Goal: Information Seeking & Learning: Learn about a topic

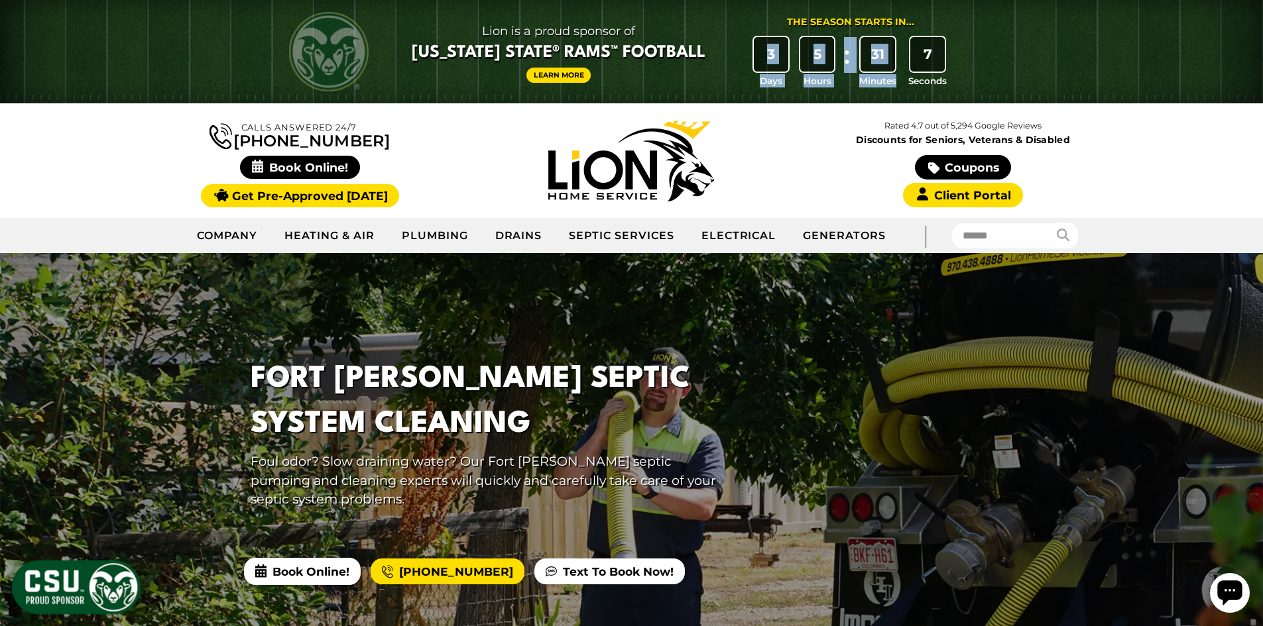
drag, startPoint x: 767, startPoint y: 52, endPoint x: 938, endPoint y: 62, distance: 171.9
click at [938, 62] on div "3 Days 5 Hours : 31 Minutes 7 Seconds" at bounding box center [850, 62] width 205 height 51
click at [984, 76] on div "Lion is a proud sponsor of [US_STATE] State® Rams™ Football Learn More The Seas…" at bounding box center [631, 51] width 729 height 103
drag, startPoint x: 766, startPoint y: 54, endPoint x: 959, endPoint y: 82, distance: 194.9
click at [959, 82] on div "Lion is a proud sponsor of [US_STATE] State® Rams™ Football Learn More The Seas…" at bounding box center [681, 51] width 583 height 72
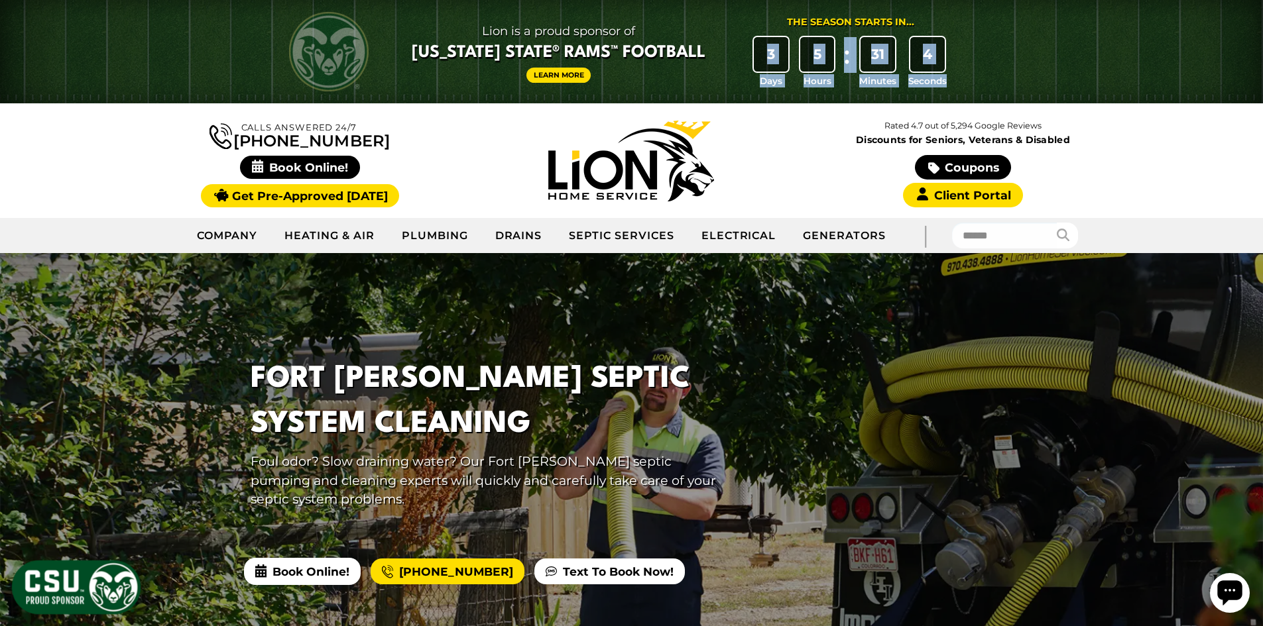
click at [966, 80] on div "Lion is a proud sponsor of [US_STATE] State® Rams™ Football Learn More The Seas…" at bounding box center [681, 51] width 583 height 72
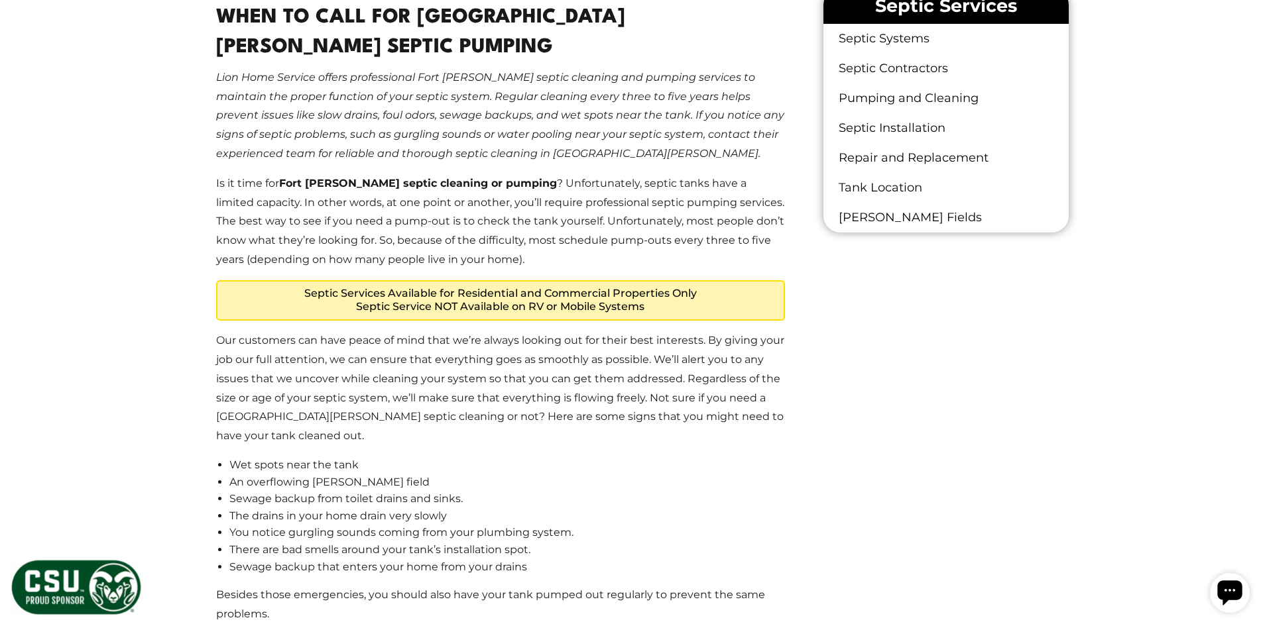
scroll to position [862, 0]
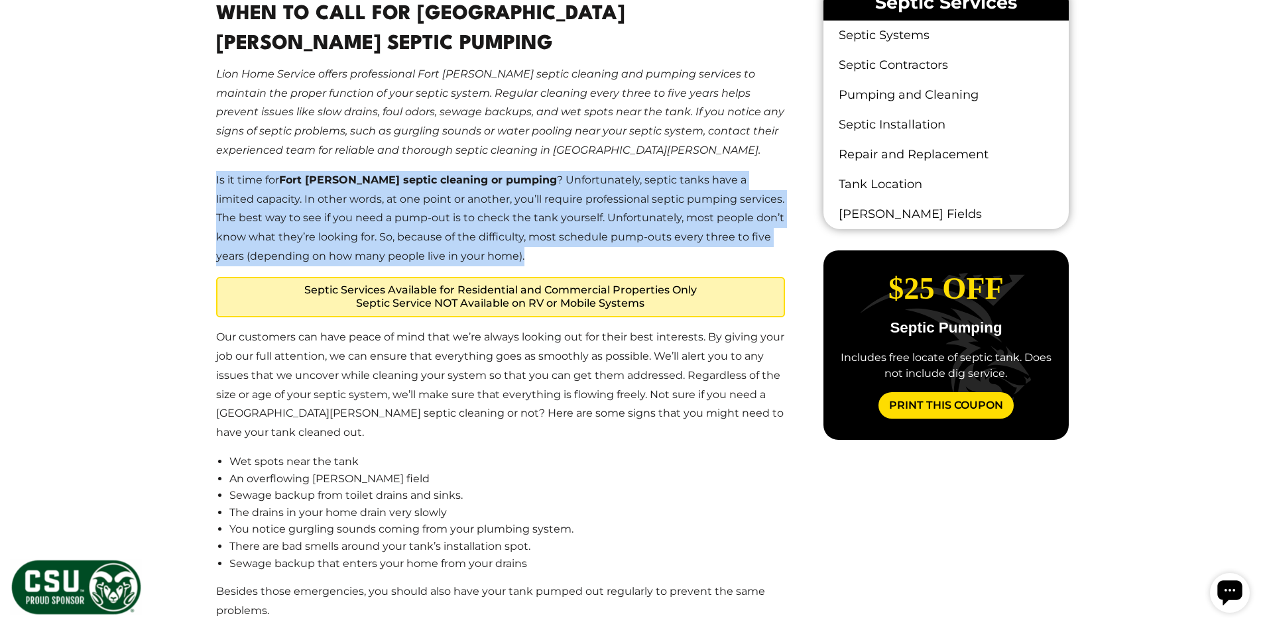
drag, startPoint x: 215, startPoint y: 180, endPoint x: 566, endPoint y: 260, distance: 360.3
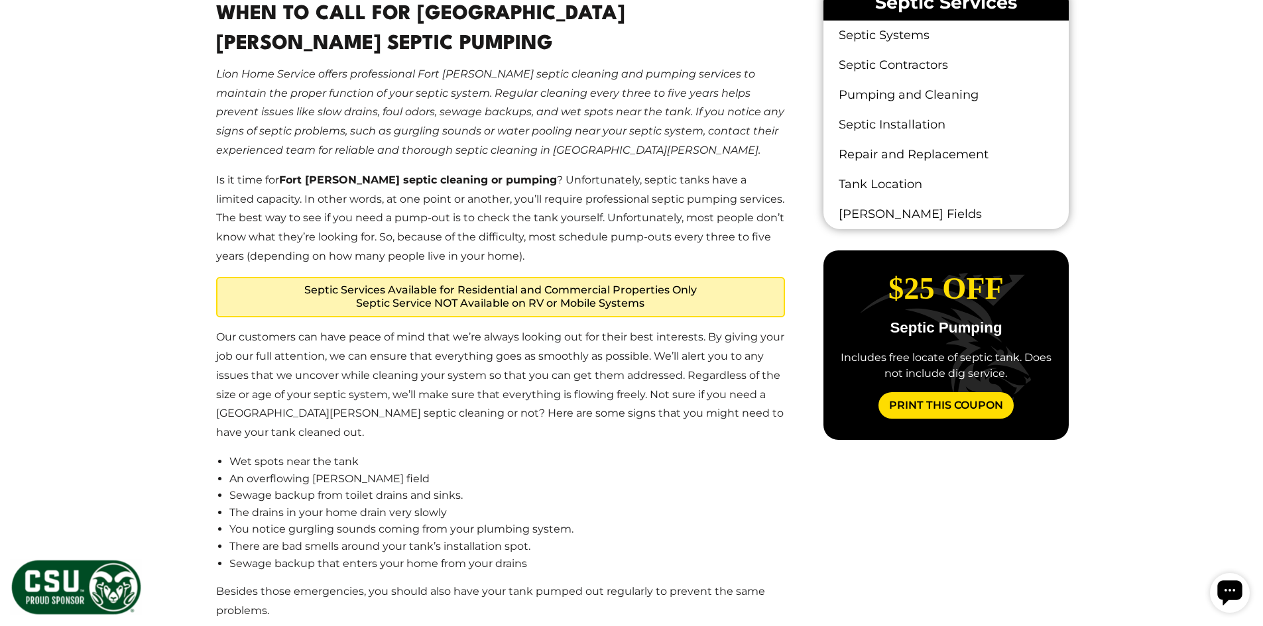
click at [324, 358] on p "Our customers can have peace of mind that we’re always looking out for their be…" at bounding box center [500, 385] width 569 height 115
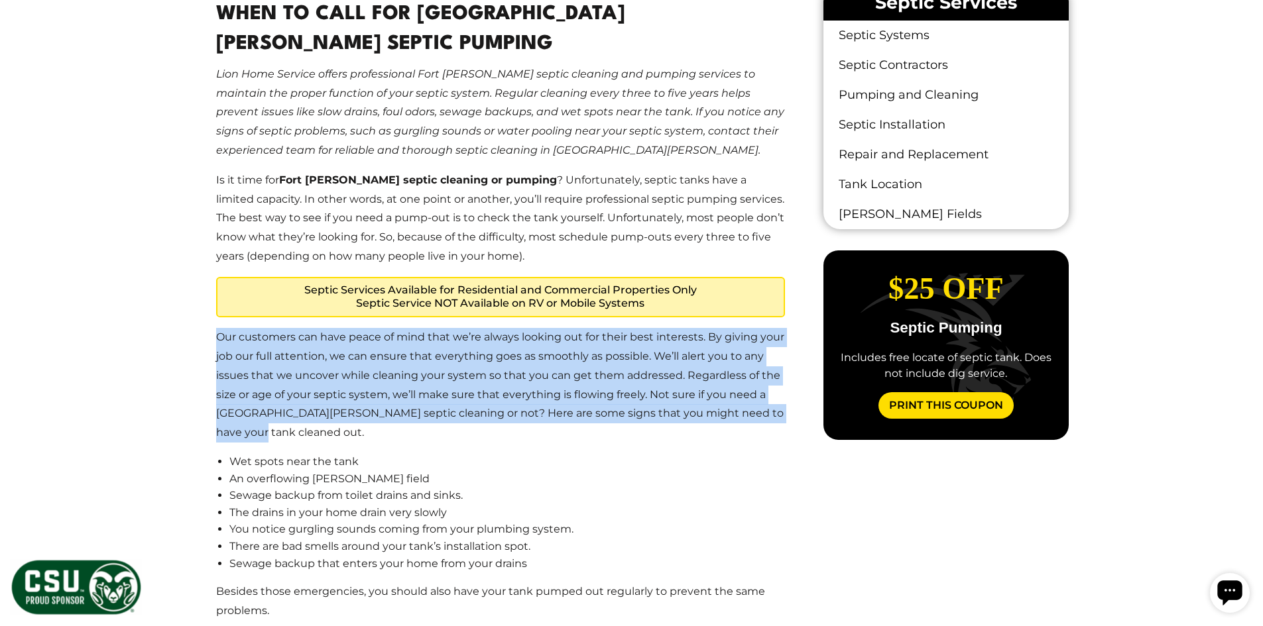
drag, startPoint x: 217, startPoint y: 341, endPoint x: 797, endPoint y: 423, distance: 585.7
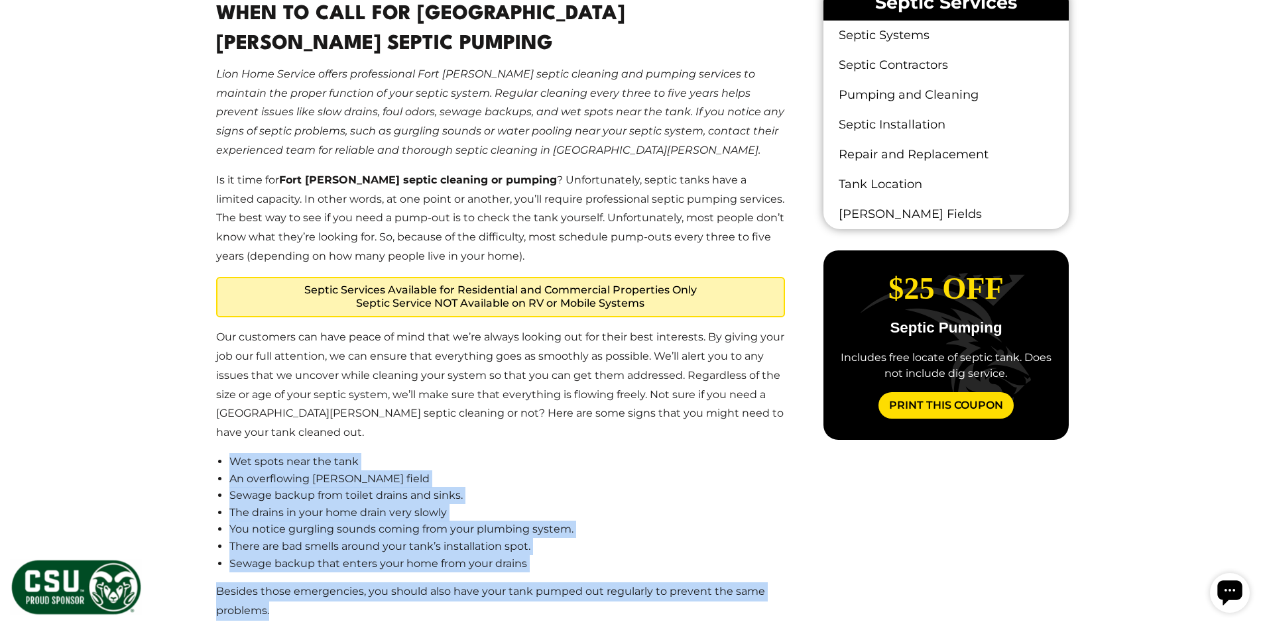
drag, startPoint x: 229, startPoint y: 442, endPoint x: 748, endPoint y: 595, distance: 541.7
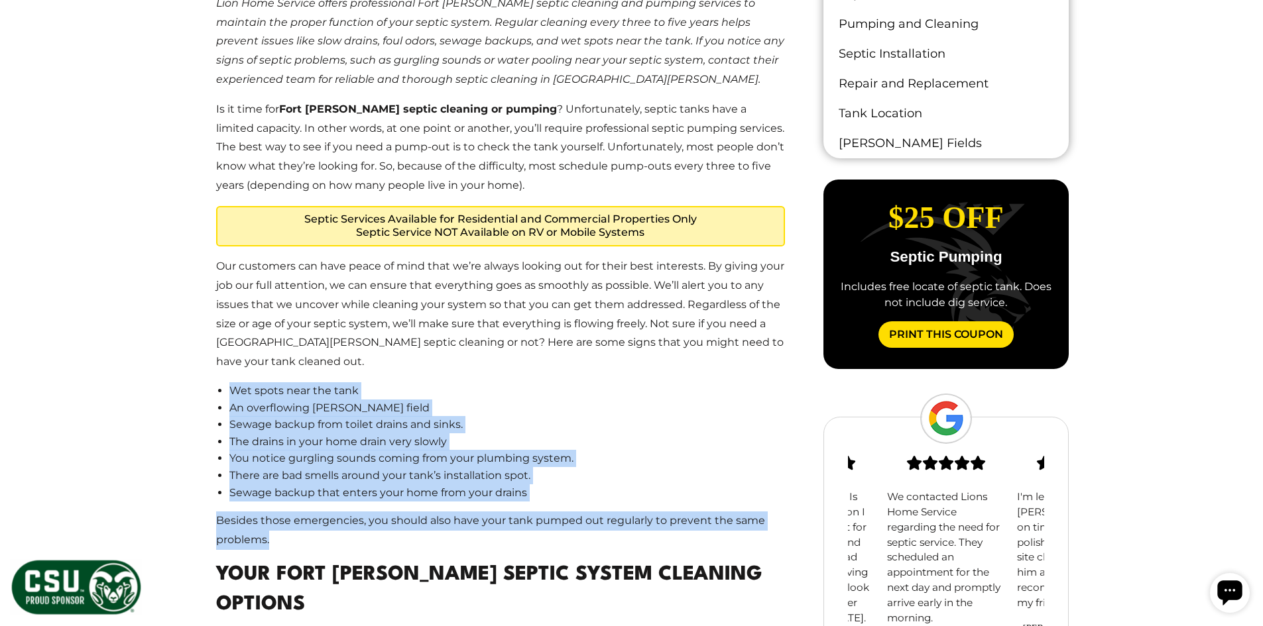
scroll to position [1259, 0]
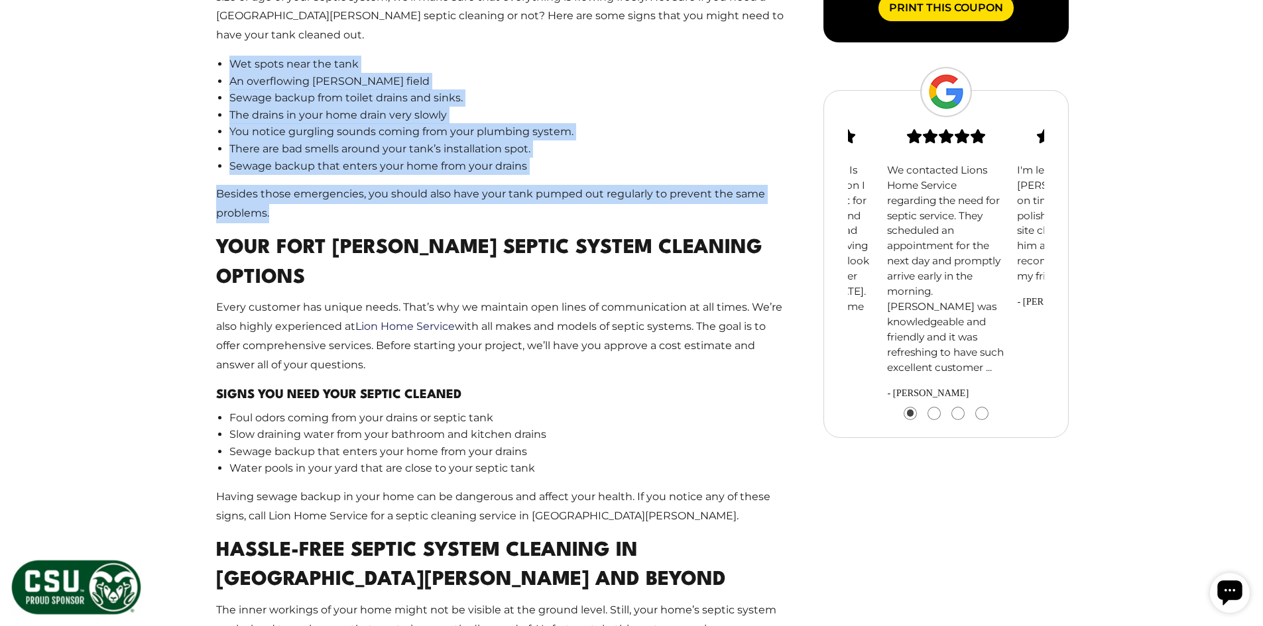
drag, startPoint x: 204, startPoint y: 227, endPoint x: 449, endPoint y: 322, distance: 262.5
click at [449, 322] on main "When To Call For [GEOGRAPHIC_DATA][PERSON_NAME] Septic Pumping Lion Home Servic…" at bounding box center [501, 264] width 612 height 1367
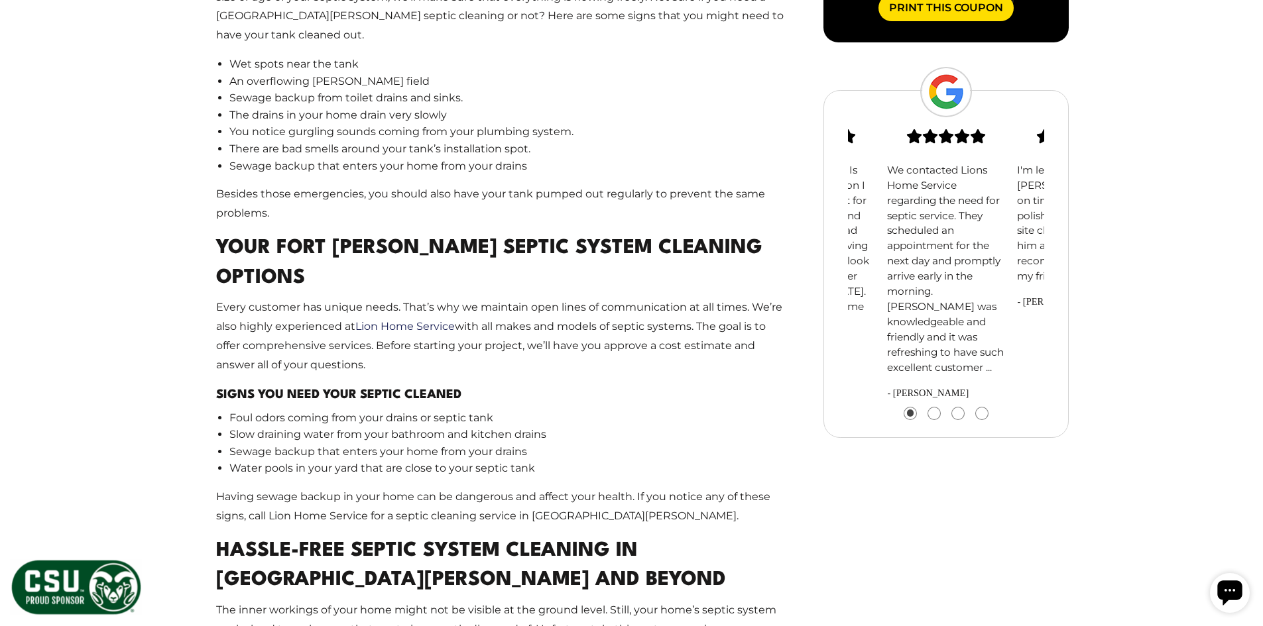
click at [380, 426] on li "Slow draining water from your bathroom and kitchen drains" at bounding box center [507, 434] width 556 height 17
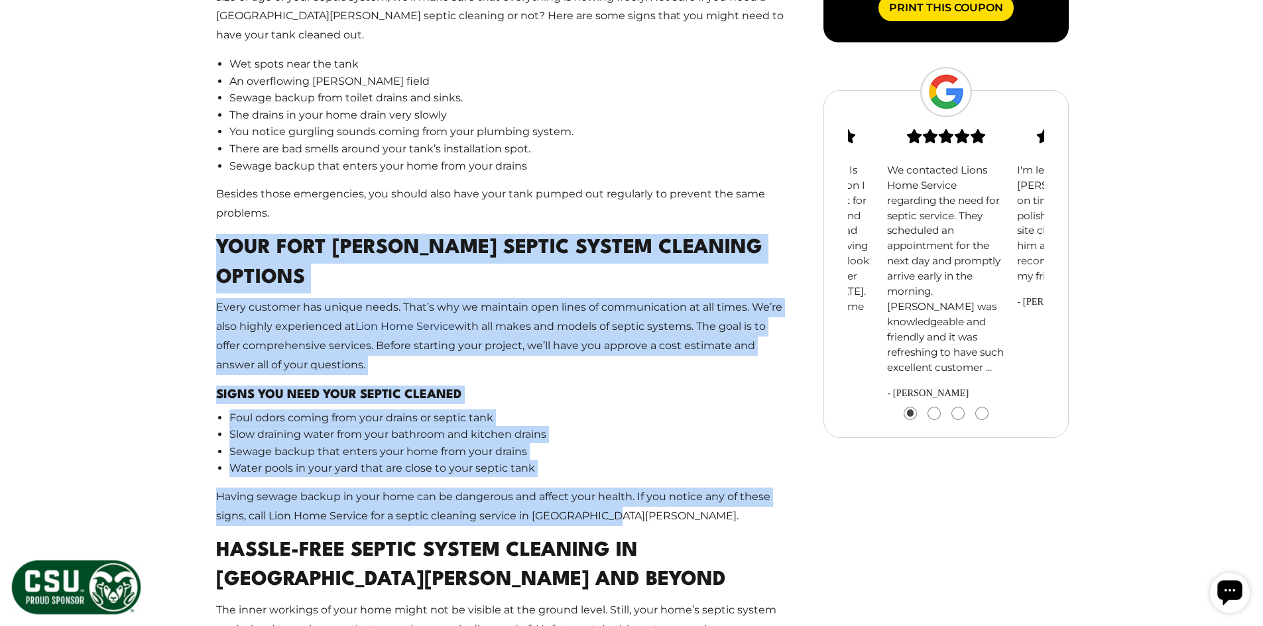
drag, startPoint x: 217, startPoint y: 230, endPoint x: 684, endPoint y: 474, distance: 527.1
click at [684, 474] on main "When To Call For [GEOGRAPHIC_DATA][PERSON_NAME] Septic Pumping Lion Home Servic…" at bounding box center [501, 264] width 612 height 1367
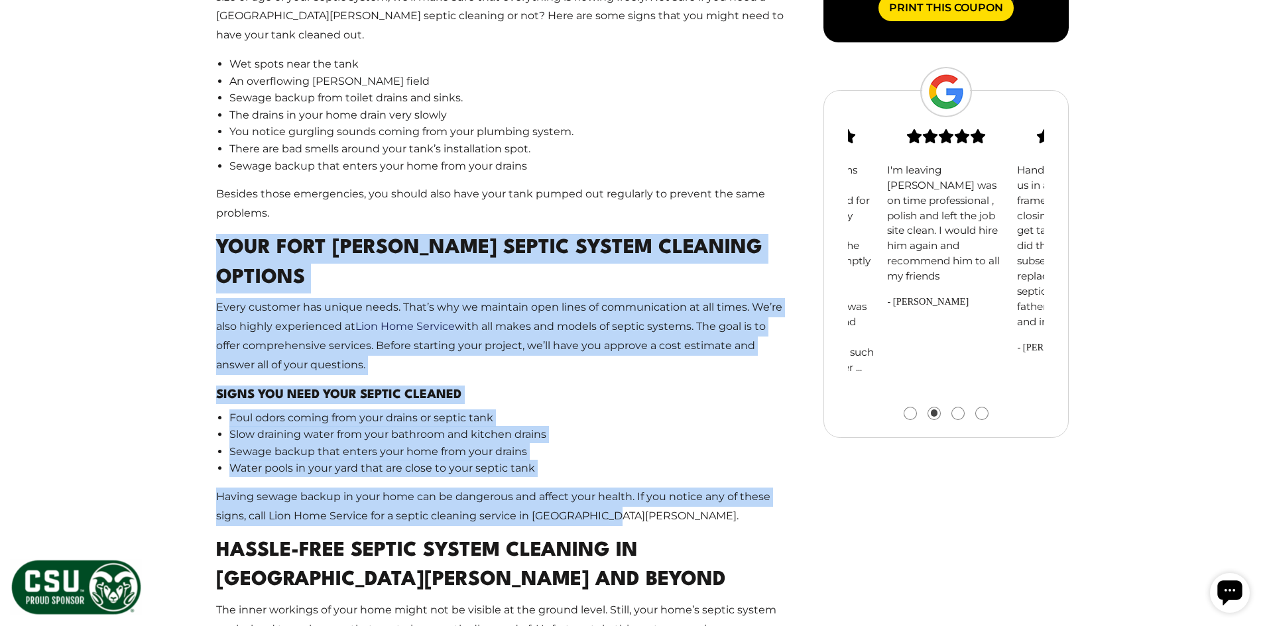
click at [612, 298] on p "Every customer has unique needs. That’s why we maintain open lines of communica…" at bounding box center [500, 336] width 569 height 76
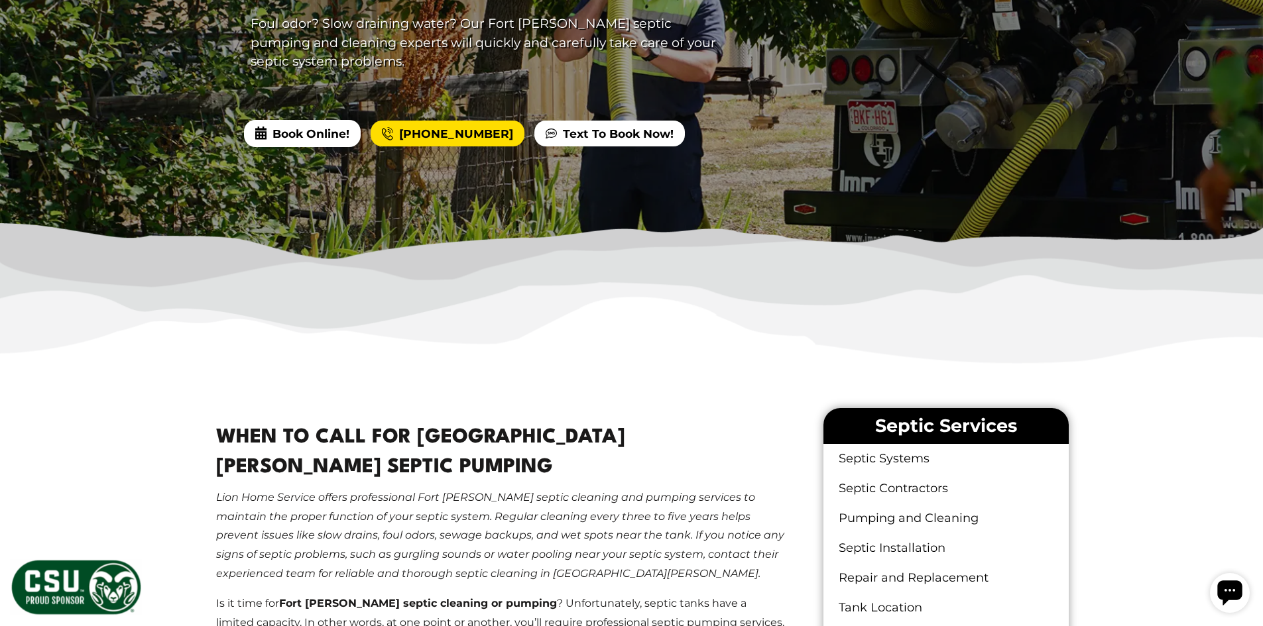
scroll to position [0, 0]
